Goal: Check status

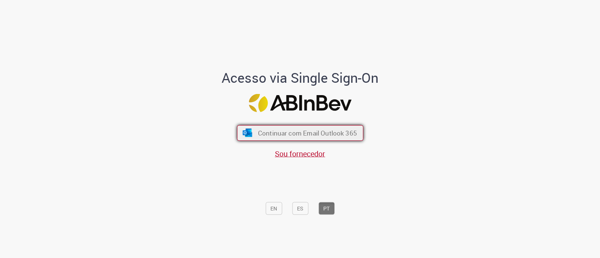
click at [253, 131] on button "Continuar com Email Outlook 365" at bounding box center [300, 133] width 126 height 16
